Goal: Browse casually: Explore the website without a specific task or goal

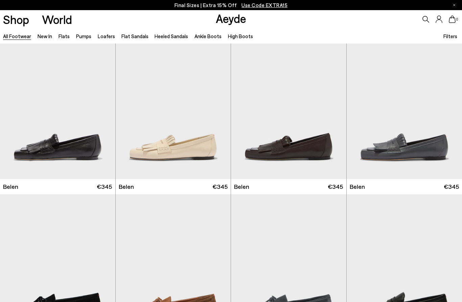
scroll to position [9, 0]
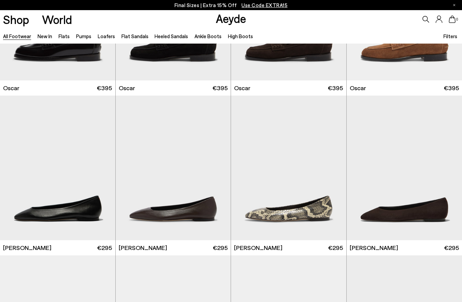
scroll to position [964, 0]
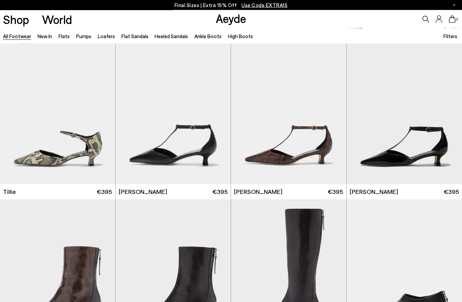
scroll to position [1766, 0]
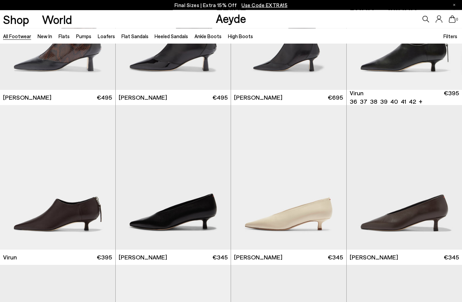
scroll to position [2022, 0]
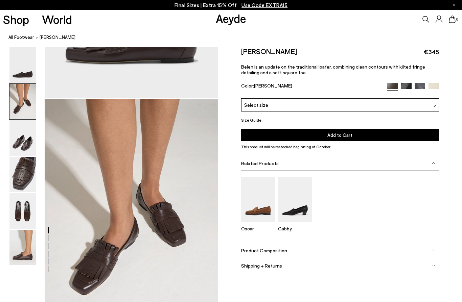
scroll to position [180, 0]
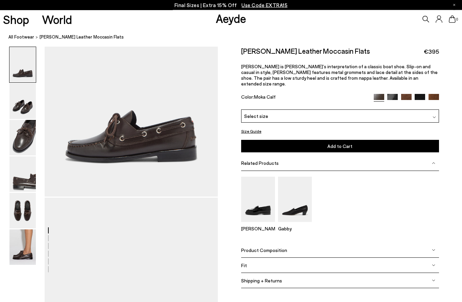
scroll to position [59, 0]
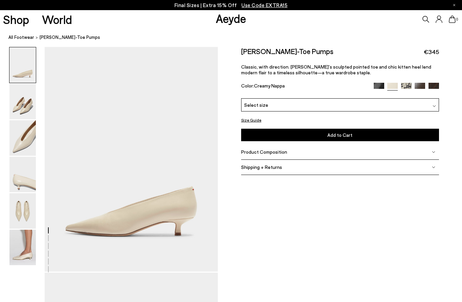
scroll to position [21, 0]
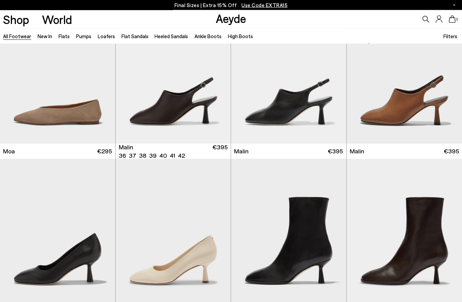
scroll to position [2926, 0]
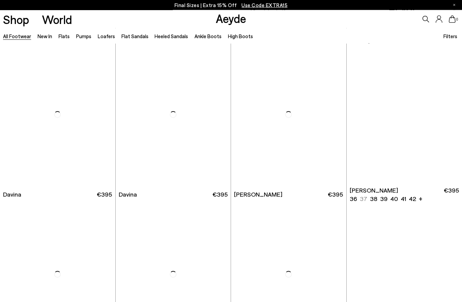
scroll to position [3659, 0]
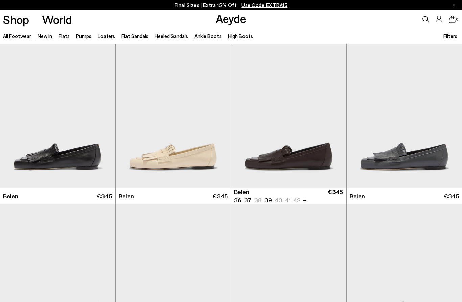
scroll to position [4997, 0]
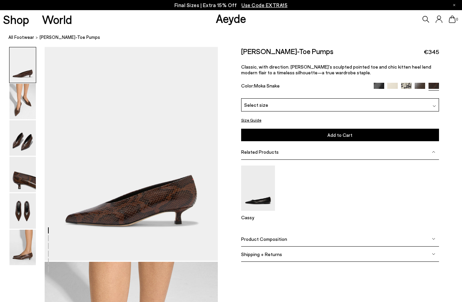
scroll to position [19, 0]
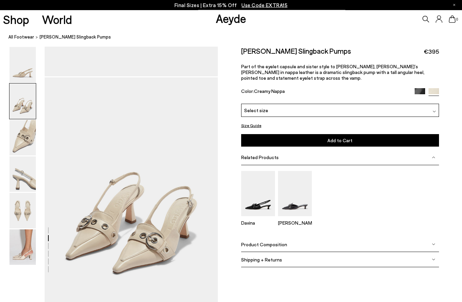
scroll to position [221, 0]
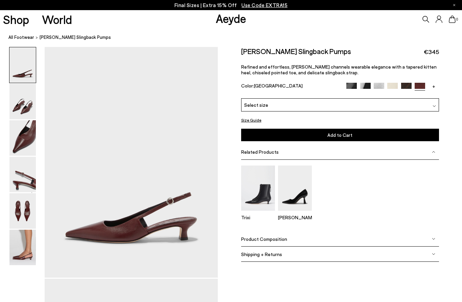
scroll to position [20, 0]
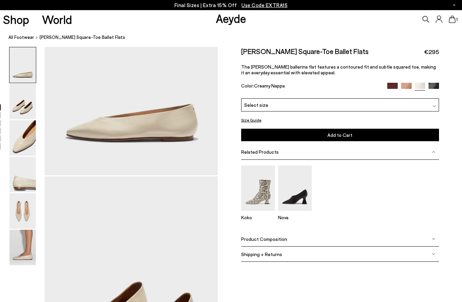
scroll to position [102, 0]
